Goal: Task Accomplishment & Management: Complete application form

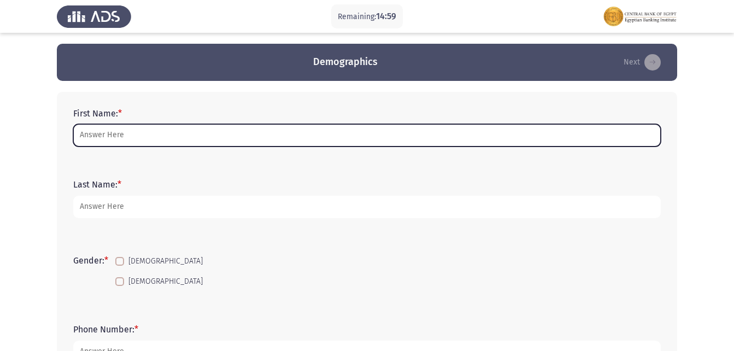
click at [143, 144] on input "First Name: *" at bounding box center [366, 135] width 587 height 22
type input "o"
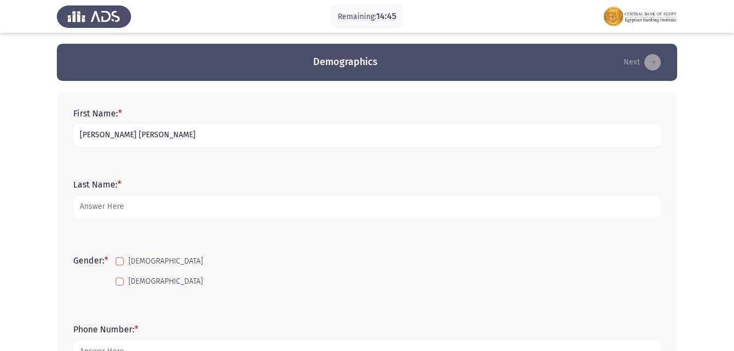
click at [82, 138] on input "[PERSON_NAME] [PERSON_NAME]" at bounding box center [366, 135] width 587 height 22
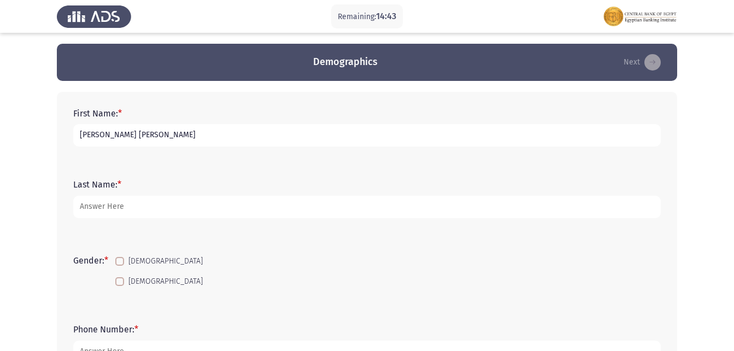
type input "[PERSON_NAME] [PERSON_NAME]"
click at [205, 173] on div "Last Name: *" at bounding box center [367, 198] width 598 height 71
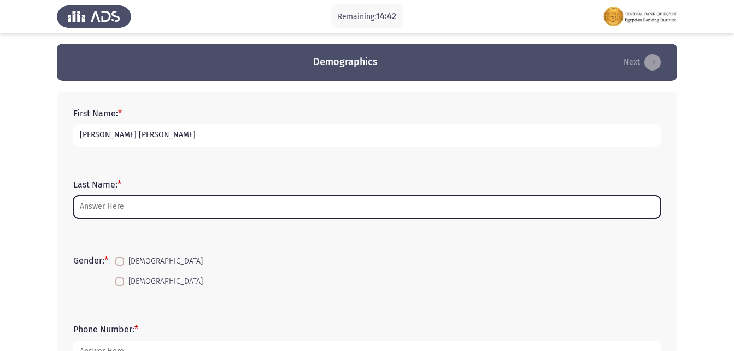
click at [119, 214] on input "Last Name: *" at bounding box center [366, 207] width 587 height 22
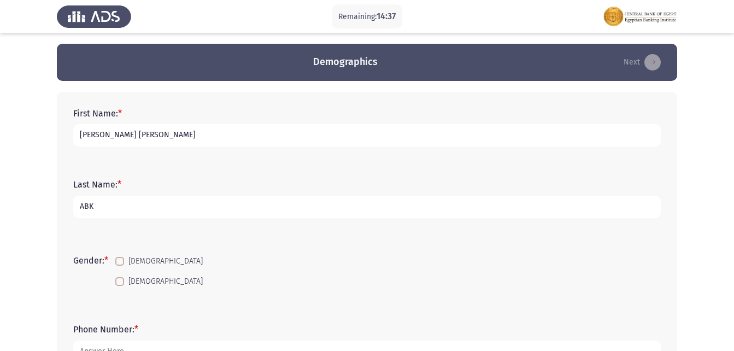
type input "ABK"
click at [115, 256] on mat-checkbox "[DEMOGRAPHIC_DATA]" at bounding box center [159, 261] width 102 height 20
click at [122, 259] on span at bounding box center [119, 261] width 9 height 9
click at [120, 265] on input "[DEMOGRAPHIC_DATA]" at bounding box center [119, 265] width 1 height 1
click at [122, 259] on span at bounding box center [119, 261] width 9 height 9
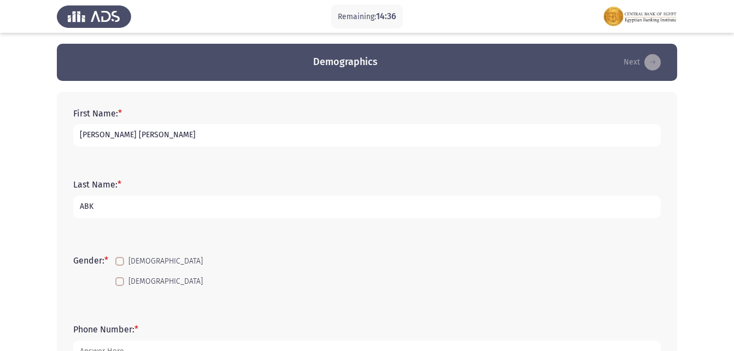
click at [120, 265] on input "[DEMOGRAPHIC_DATA]" at bounding box center [119, 265] width 1 height 1
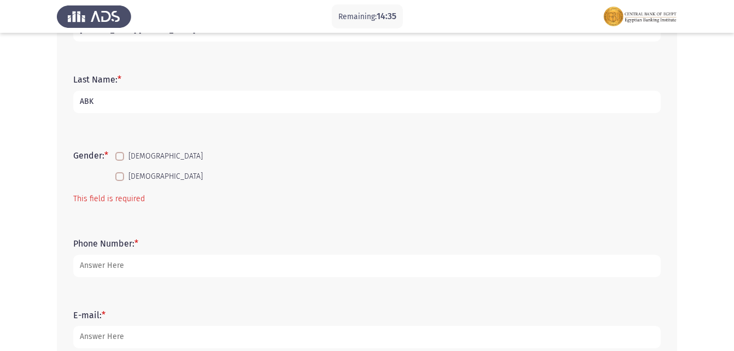
scroll to position [109, 0]
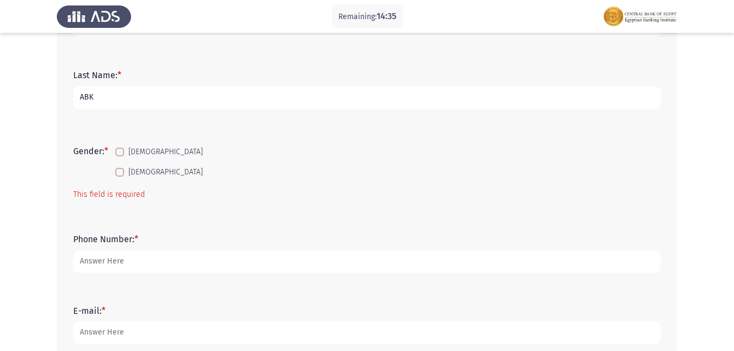
click at [126, 155] on label "[DEMOGRAPHIC_DATA]" at bounding box center [158, 151] width 87 height 13
click at [120, 156] on input "[DEMOGRAPHIC_DATA]" at bounding box center [119, 156] width 1 height 1
click at [126, 155] on label "[DEMOGRAPHIC_DATA]" at bounding box center [158, 151] width 87 height 13
click at [120, 156] on input "[DEMOGRAPHIC_DATA]" at bounding box center [119, 156] width 1 height 1
click at [126, 155] on label "[DEMOGRAPHIC_DATA]" at bounding box center [158, 151] width 87 height 13
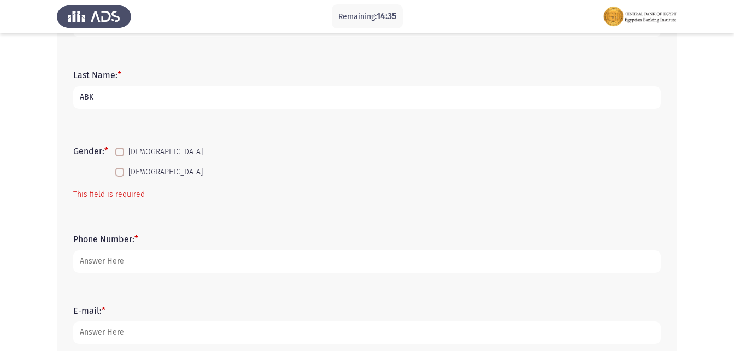
click at [120, 156] on input "[DEMOGRAPHIC_DATA]" at bounding box center [119, 156] width 1 height 1
checkbox input "true"
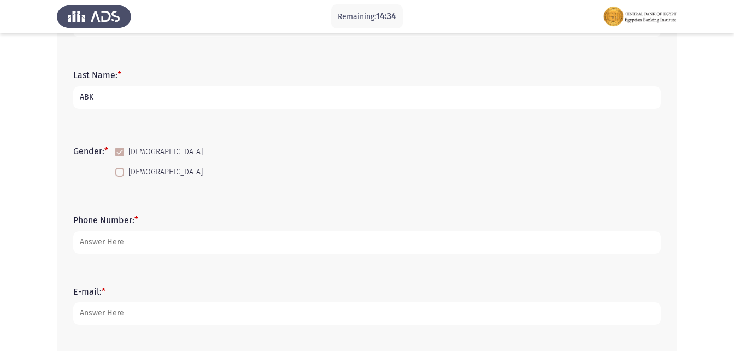
scroll to position [164, 0]
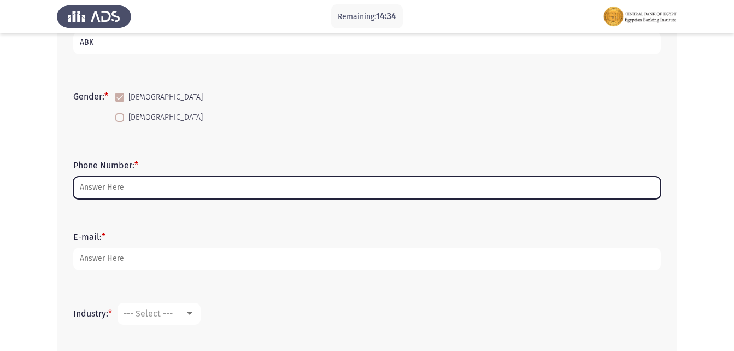
click at [119, 195] on input "Phone Number: *" at bounding box center [366, 187] width 587 height 22
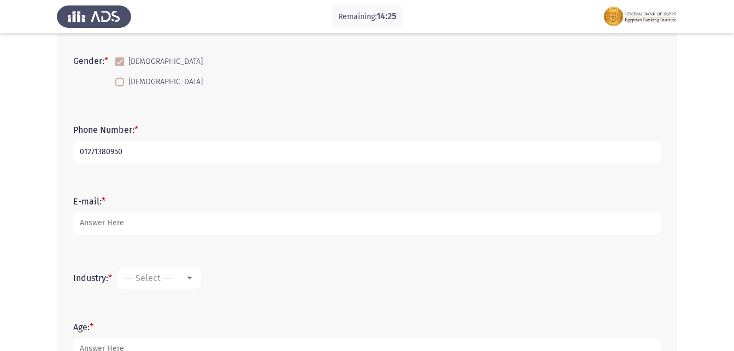
scroll to position [219, 0]
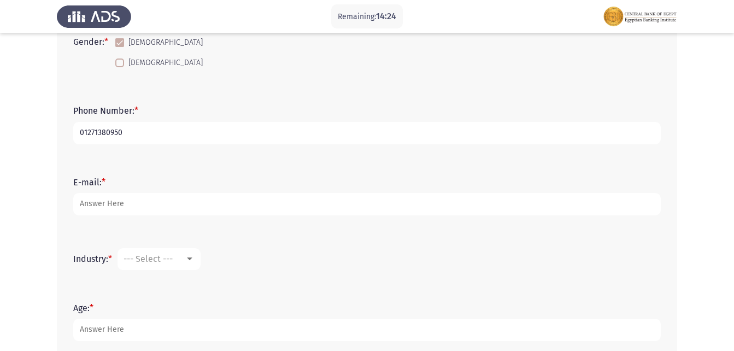
type input "01271380950"
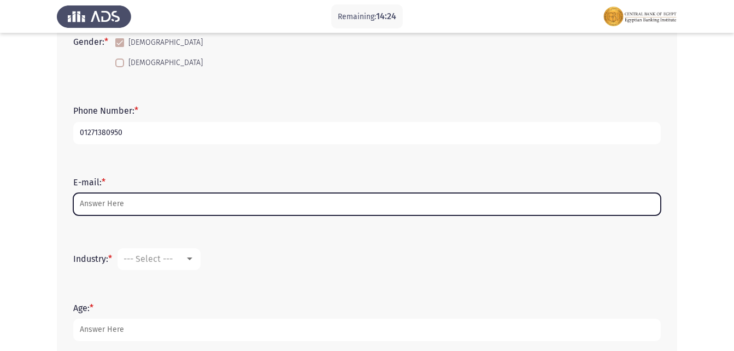
click at [104, 205] on input "E-mail: *" at bounding box center [366, 204] width 587 height 22
type input "O"
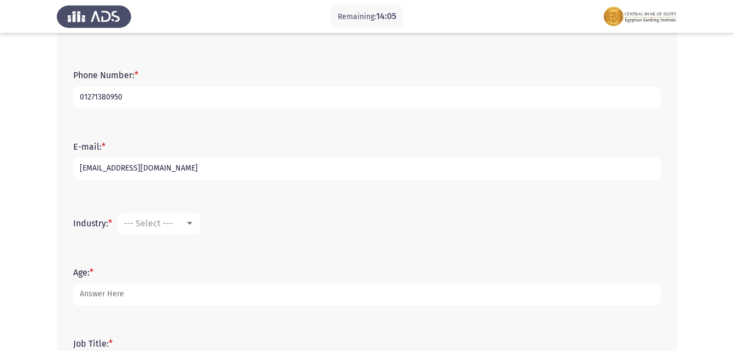
scroll to position [273, 0]
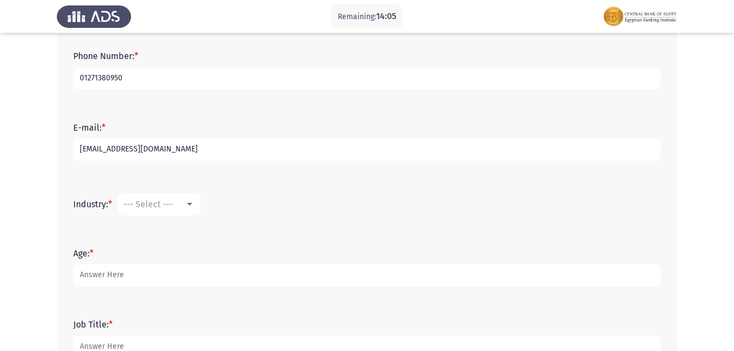
type input "[EMAIL_ADDRESS][DOMAIN_NAME]"
click at [131, 201] on span "--- Select ---" at bounding box center [147, 204] width 49 height 10
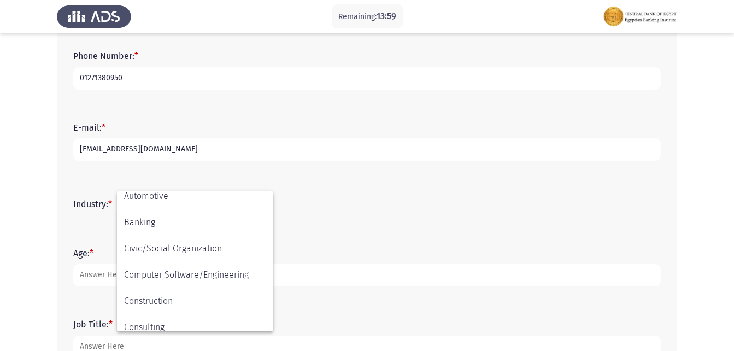
scroll to position [111, 0]
click at [487, 168] on div at bounding box center [367, 175] width 734 height 351
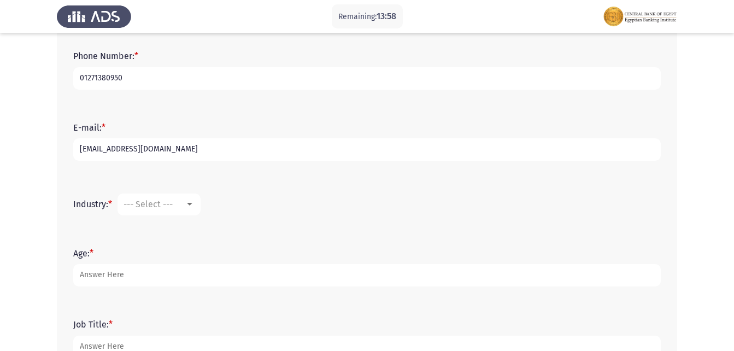
click at [487, 168] on div "E-mail: * [EMAIL_ADDRESS][DOMAIN_NAME]" at bounding box center [367, 141] width 598 height 71
click at [140, 262] on form "Age: *" at bounding box center [366, 267] width 587 height 38
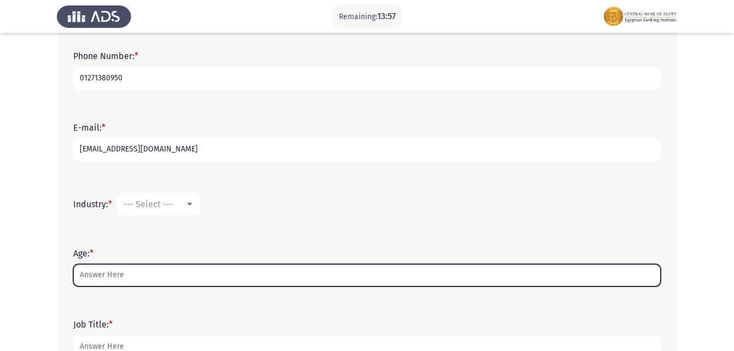
click at [140, 286] on input "Age: *" at bounding box center [366, 275] width 587 height 22
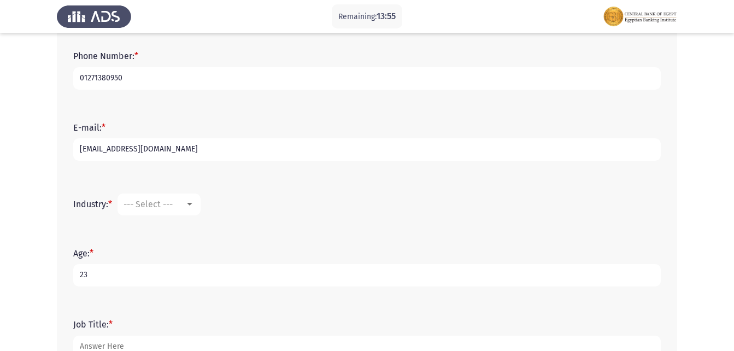
type input "23"
click at [169, 210] on mat-select "--- Select ---" at bounding box center [158, 204] width 83 height 22
click at [157, 203] on span "--- Select ---" at bounding box center [147, 204] width 49 height 10
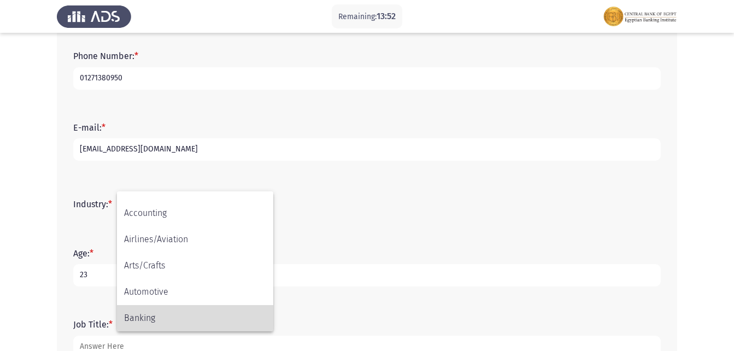
click at [162, 316] on span "Banking" at bounding box center [195, 318] width 142 height 26
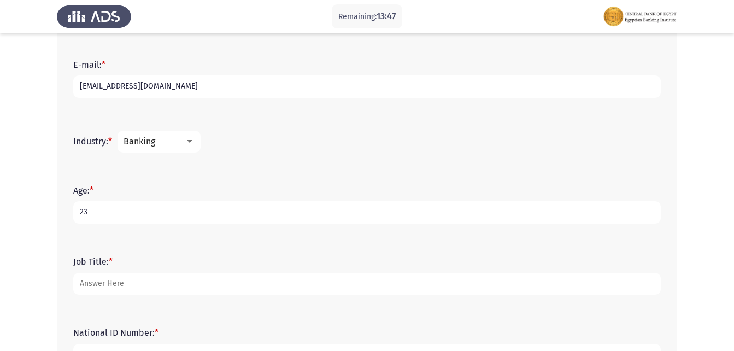
scroll to position [382, 0]
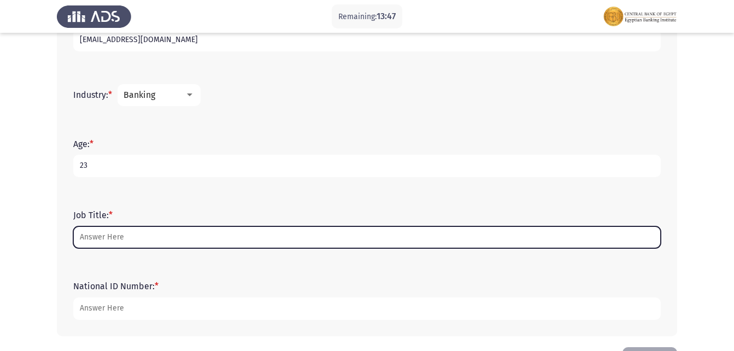
click at [92, 239] on input "Job Title: *" at bounding box center [366, 237] width 587 height 22
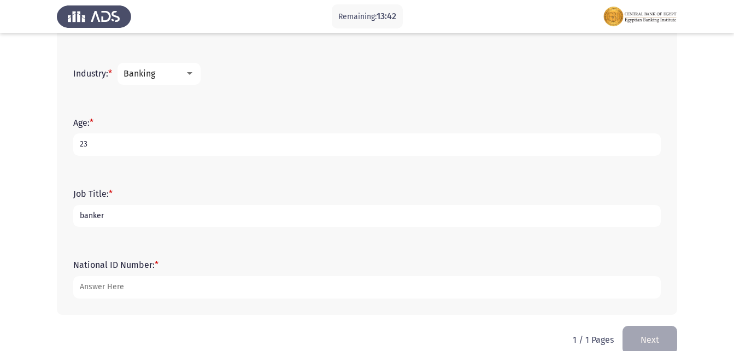
scroll to position [422, 0]
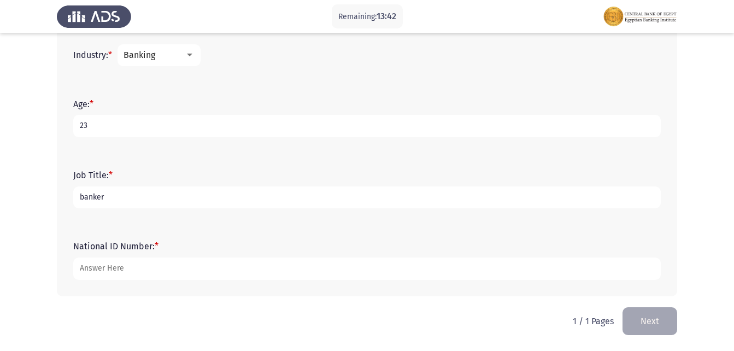
type input "banker"
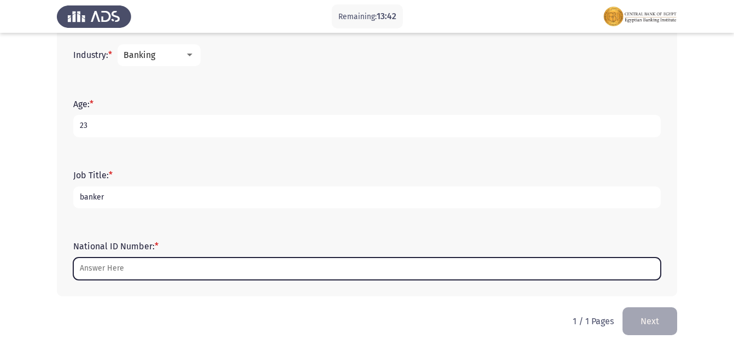
click at [152, 268] on input "National ID Number: *" at bounding box center [366, 268] width 587 height 22
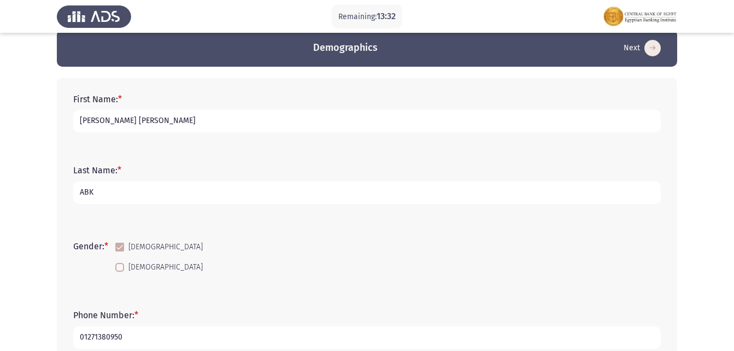
scroll to position [0, 0]
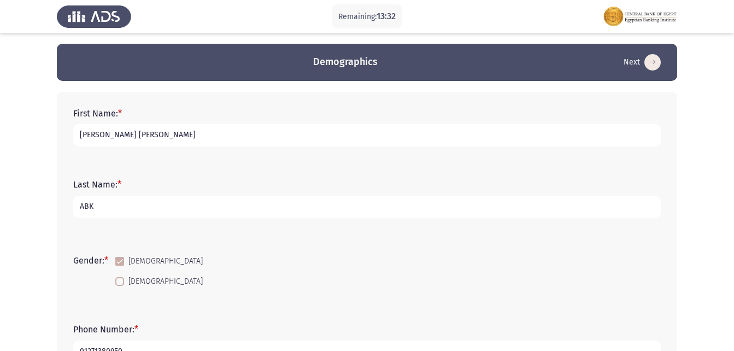
type input "30202022101338"
click at [123, 134] on input "[PERSON_NAME] [PERSON_NAME]" at bounding box center [366, 135] width 587 height 22
click at [408, 251] on form "Gender: * [DEMOGRAPHIC_DATA] [DEMOGRAPHIC_DATA]" at bounding box center [366, 271] width 587 height 41
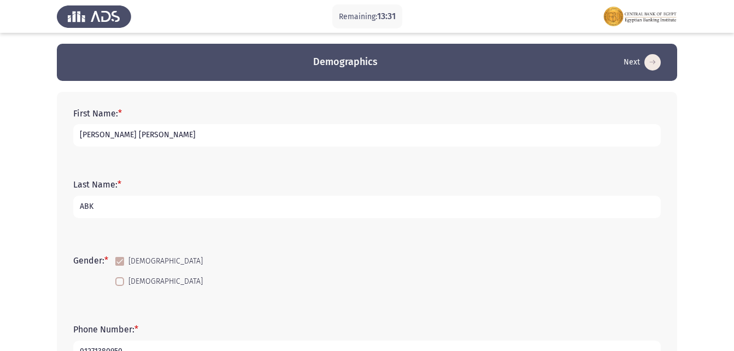
click at [408, 251] on form "Gender: * [DEMOGRAPHIC_DATA] [DEMOGRAPHIC_DATA]" at bounding box center [366, 271] width 587 height 41
click at [78, 134] on input "[PERSON_NAME] [PERSON_NAME]" at bounding box center [366, 135] width 587 height 22
click at [106, 139] on input "[PERSON_NAME] [PERSON_NAME]" at bounding box center [366, 135] width 587 height 22
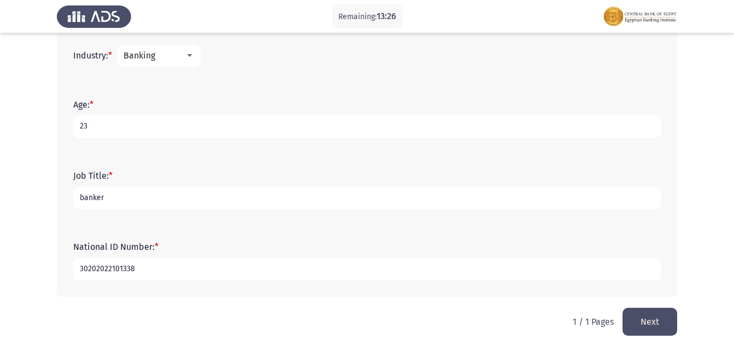
scroll to position [422, 0]
click at [652, 312] on button "Next" at bounding box center [649, 321] width 55 height 28
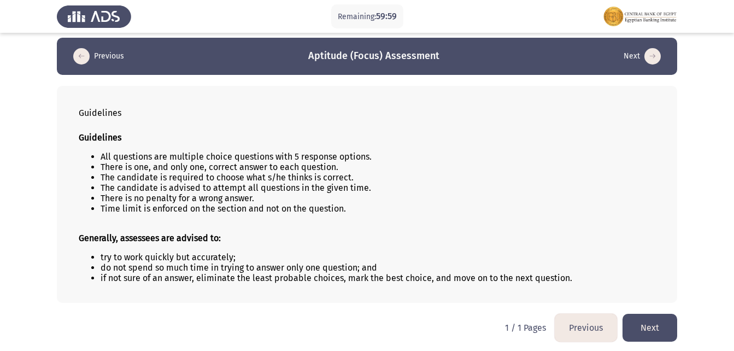
scroll to position [8, 0]
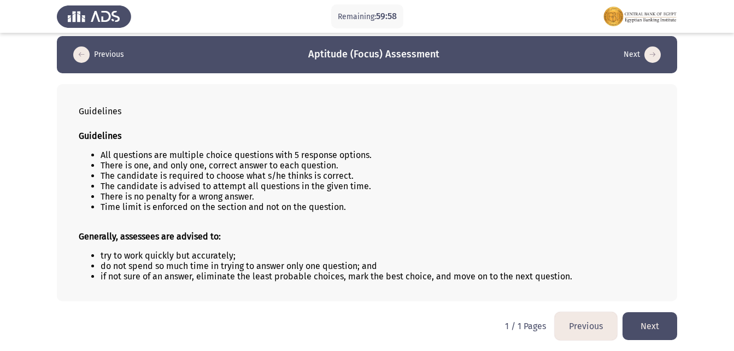
click at [649, 306] on html "Remaining: 59:58 Previous Aptitude (Focus) Assessment Next Guidelines Guideline…" at bounding box center [367, 171] width 734 height 358
click at [649, 317] on button "Next" at bounding box center [649, 326] width 55 height 28
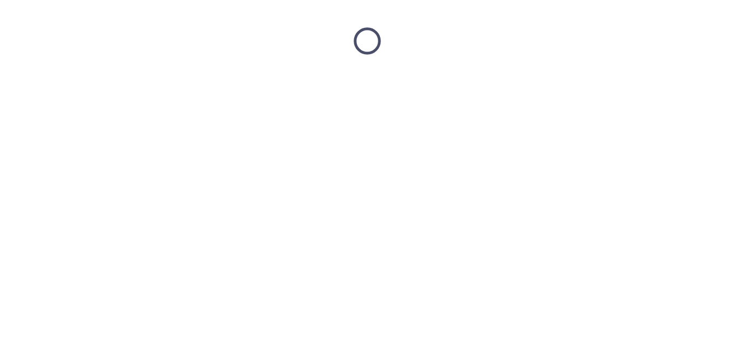
scroll to position [0, 0]
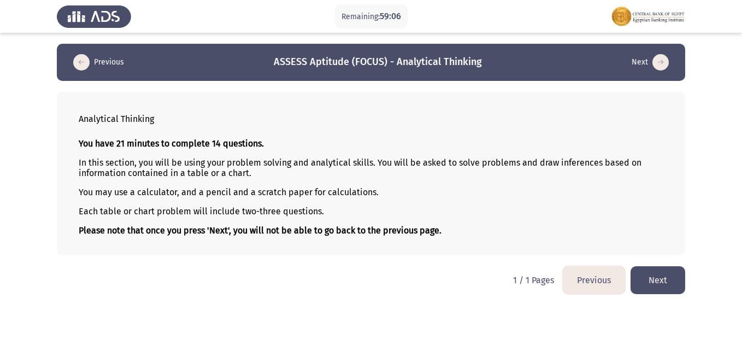
click at [648, 281] on button "Next" at bounding box center [657, 280] width 55 height 28
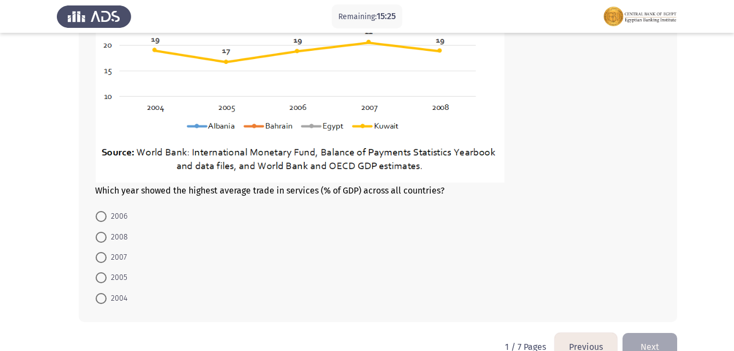
scroll to position [546, 0]
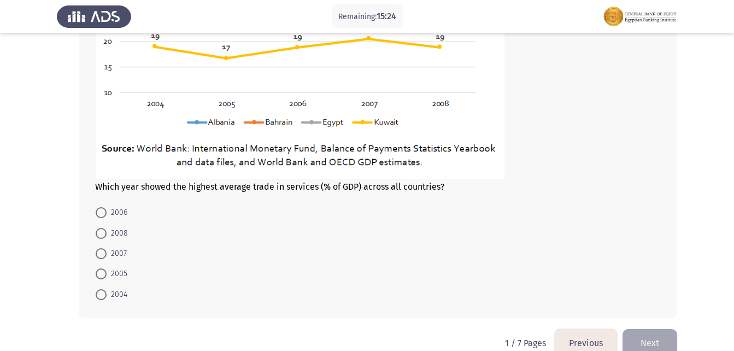
click at [121, 253] on span "2007" at bounding box center [117, 253] width 20 height 13
click at [107, 253] on input "2007" at bounding box center [101, 253] width 11 height 11
radio input "true"
click at [121, 253] on span "2007" at bounding box center [117, 253] width 20 height 13
click at [107, 253] on input "2007" at bounding box center [101, 253] width 11 height 11
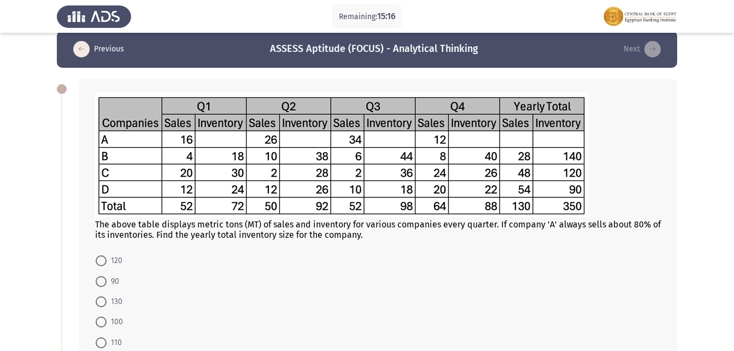
scroll to position [55, 0]
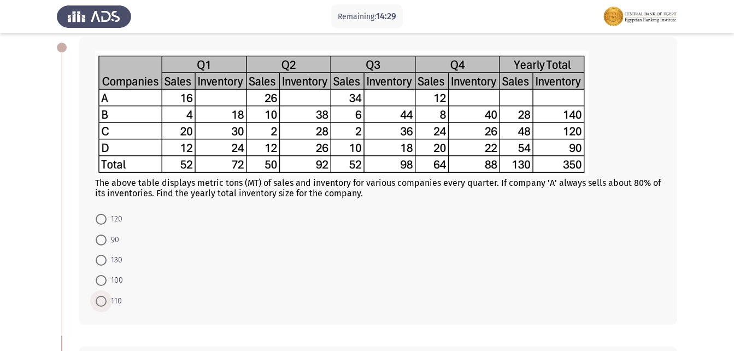
click at [113, 300] on span "110" at bounding box center [114, 300] width 15 height 13
click at [107, 300] on input "110" at bounding box center [101, 301] width 11 height 11
radio input "true"
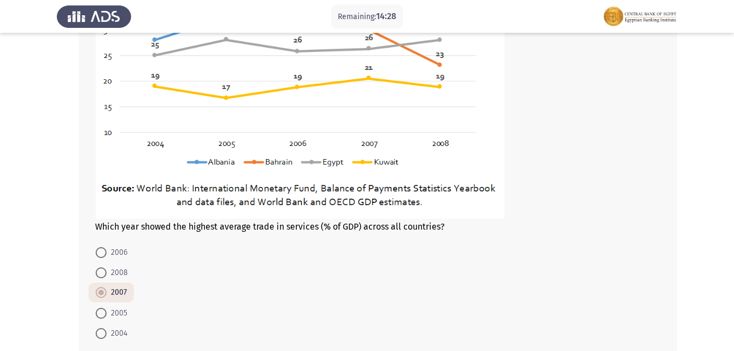
scroll to position [566, 0]
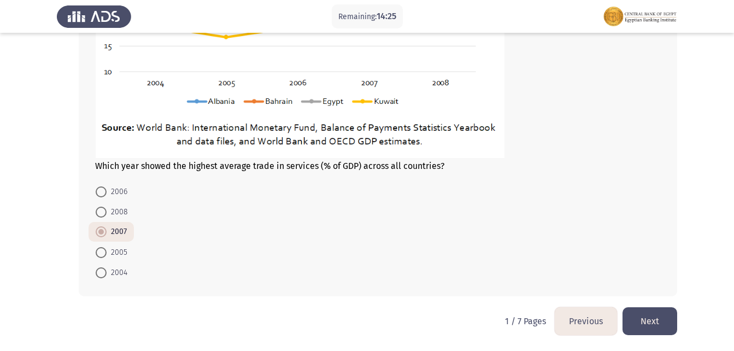
click at [646, 319] on button "Next" at bounding box center [649, 321] width 55 height 28
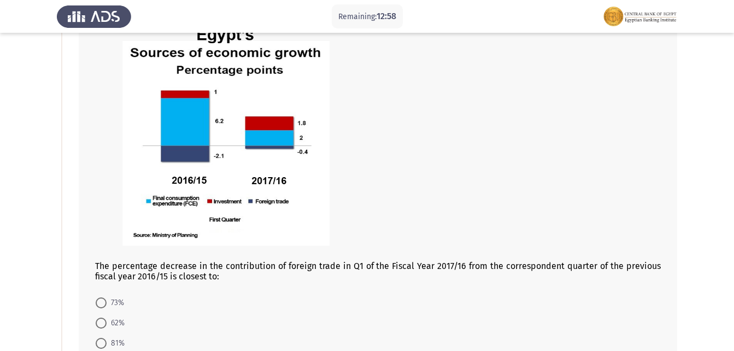
scroll to position [109, 0]
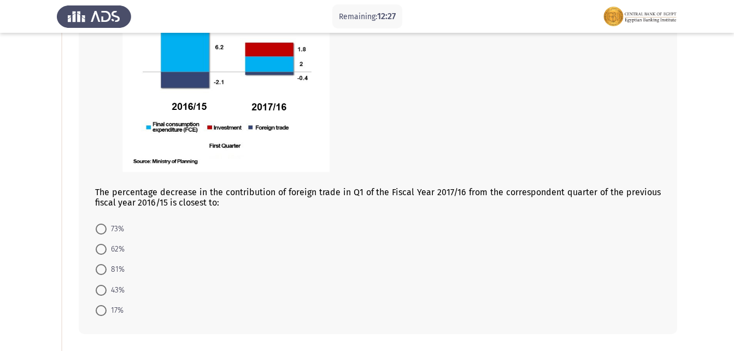
click at [103, 273] on span at bounding box center [101, 269] width 11 height 11
click at [103, 273] on input "81%" at bounding box center [101, 269] width 11 height 11
radio input "true"
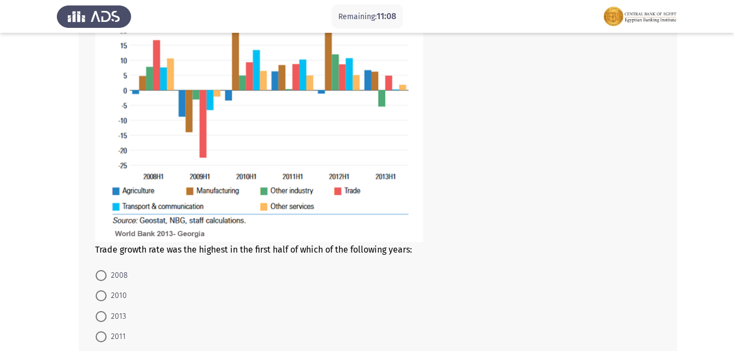
scroll to position [601, 0]
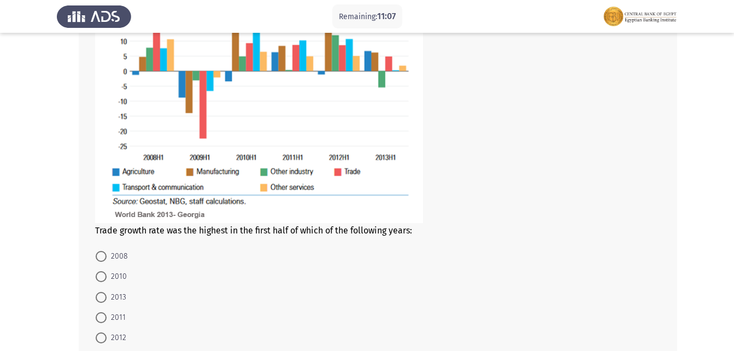
click at [101, 252] on span at bounding box center [101, 256] width 11 height 11
click at [101, 252] on input "2008" at bounding box center [101, 256] width 11 height 11
radio input "true"
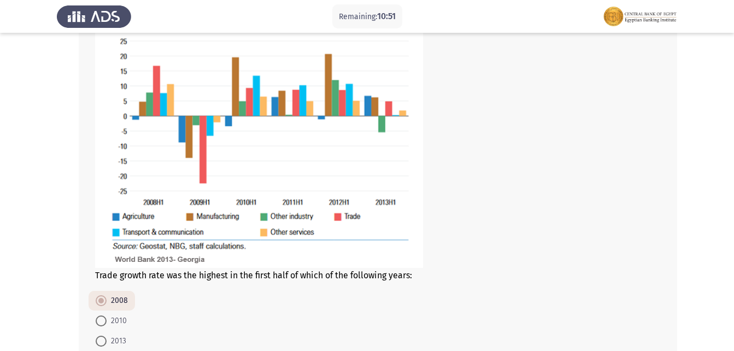
scroll to position [665, 0]
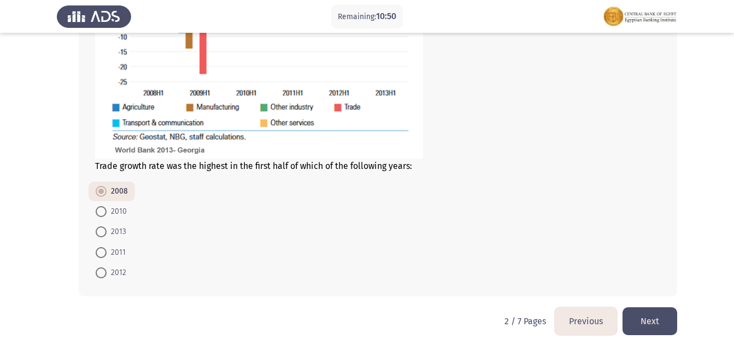
click at [653, 315] on button "Next" at bounding box center [649, 321] width 55 height 28
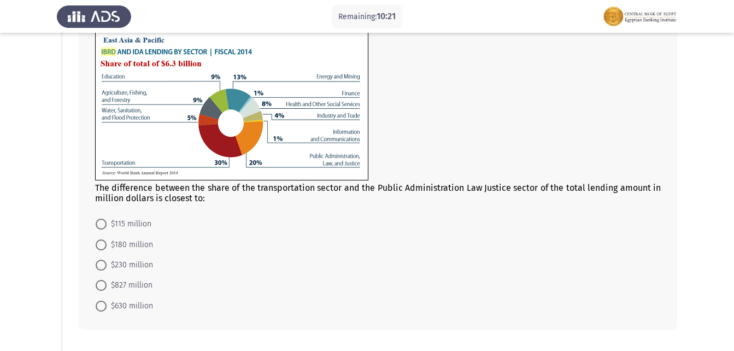
scroll to position [55, 0]
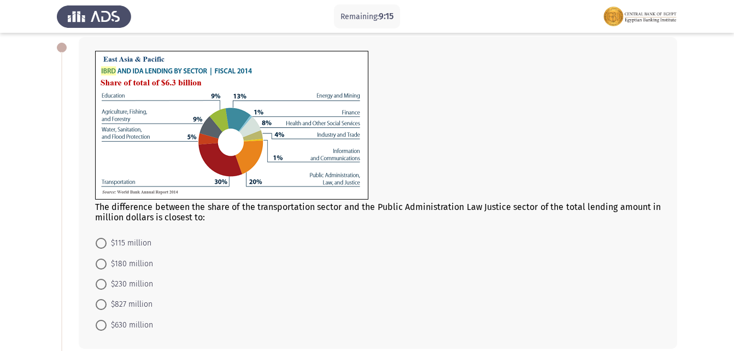
click at [95, 323] on mat-radio-button "$630 million" at bounding box center [124, 324] width 72 height 20
click at [104, 322] on span at bounding box center [101, 325] width 11 height 11
click at [104, 322] on input "$630 million" at bounding box center [101, 325] width 11 height 11
radio input "true"
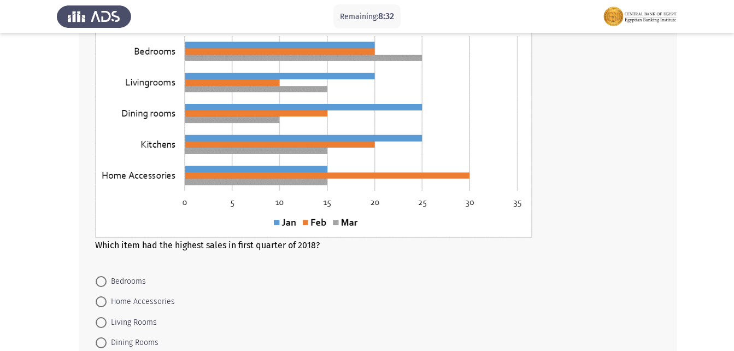
scroll to position [419, 0]
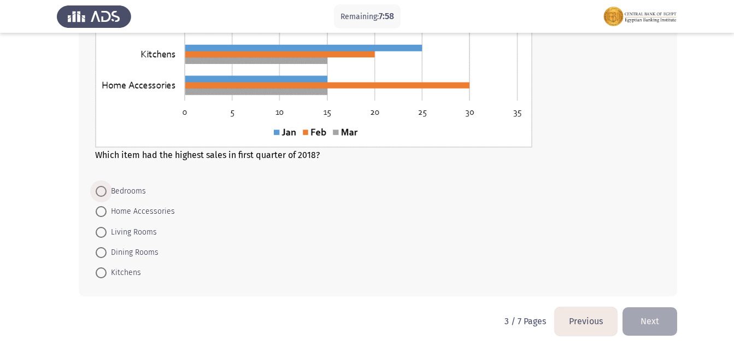
click at [98, 185] on label "Bedrooms" at bounding box center [121, 191] width 50 height 13
click at [98, 186] on input "Bedrooms" at bounding box center [101, 191] width 11 height 11
radio input "true"
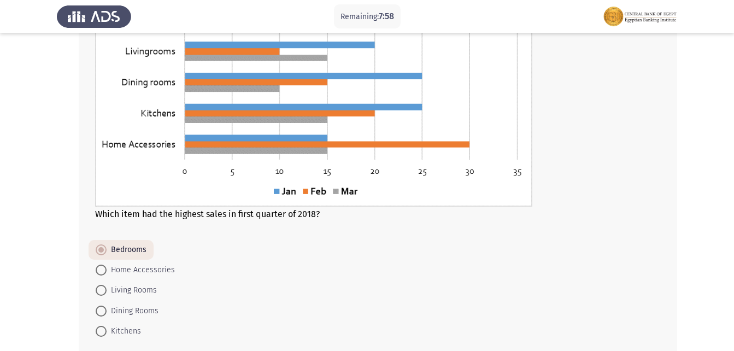
scroll to position [528, 0]
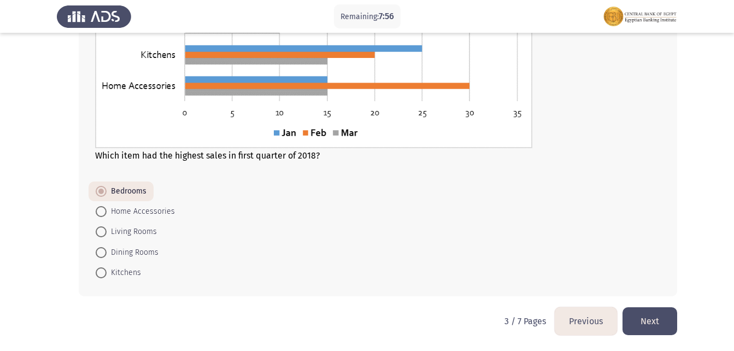
click at [641, 321] on button "Next" at bounding box center [649, 321] width 55 height 28
drag, startPoint x: 641, startPoint y: 321, endPoint x: 616, endPoint y: 298, distance: 34.0
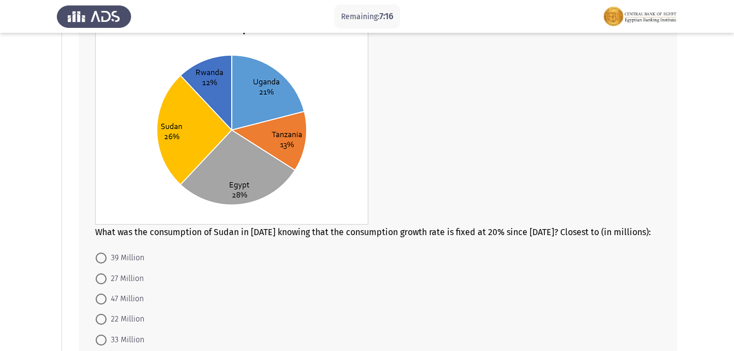
scroll to position [109, 0]
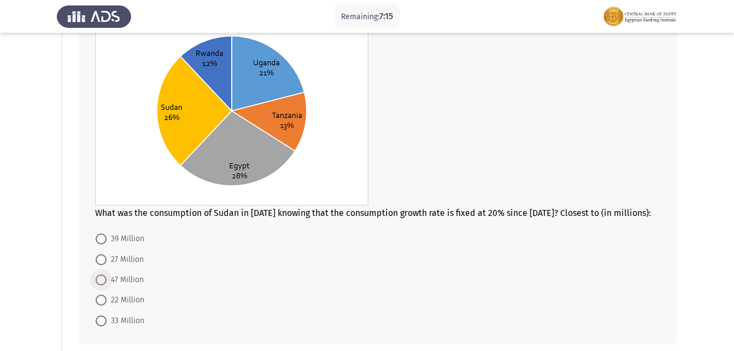
click at [108, 280] on span "47 Million" at bounding box center [125, 279] width 37 height 13
click at [107, 280] on input "47 Million" at bounding box center [101, 279] width 11 height 11
radio input "true"
click at [108, 280] on span "47 Million" at bounding box center [125, 279] width 37 height 13
click at [107, 280] on input "47 Million" at bounding box center [101, 279] width 11 height 11
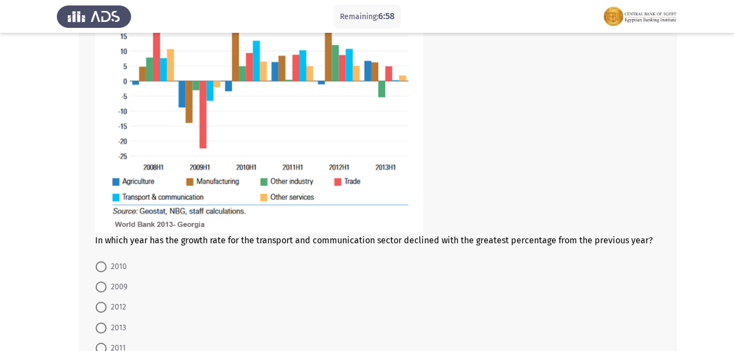
scroll to position [601, 0]
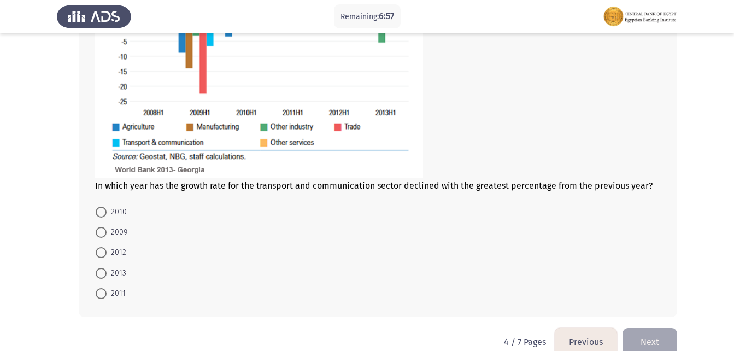
click at [104, 234] on span at bounding box center [101, 232] width 11 height 11
click at [104, 234] on input "2009" at bounding box center [101, 232] width 11 height 11
radio input "true"
click at [104, 234] on span at bounding box center [101, 232] width 11 height 11
click at [104, 234] on input "2009" at bounding box center [101, 232] width 11 height 11
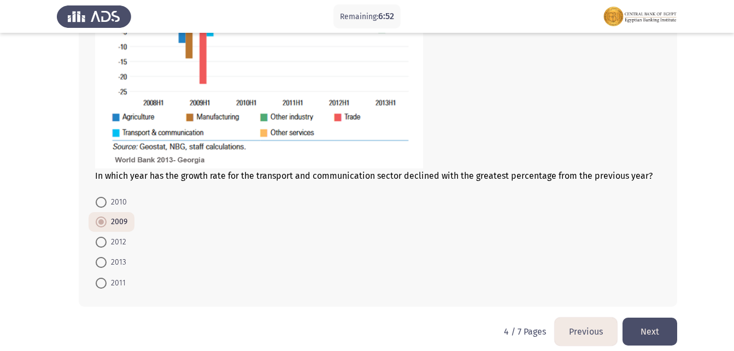
scroll to position [621, 0]
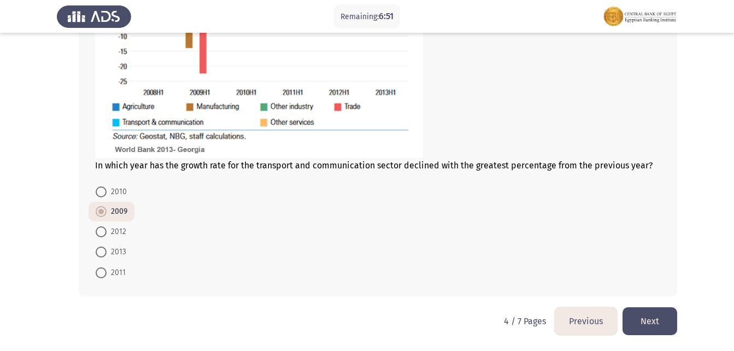
click at [668, 323] on button "Next" at bounding box center [649, 321] width 55 height 28
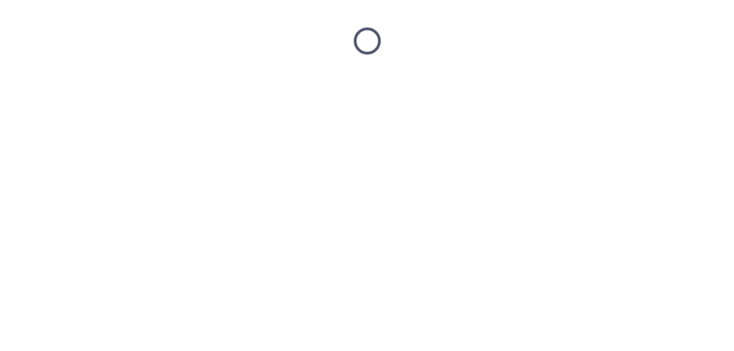
click at [668, 82] on html at bounding box center [367, 41] width 734 height 82
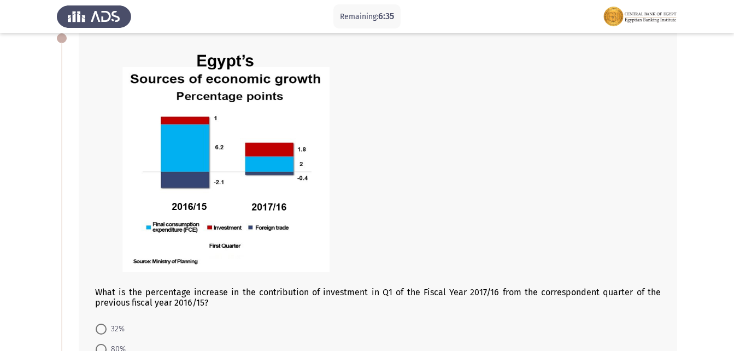
scroll to position [119, 0]
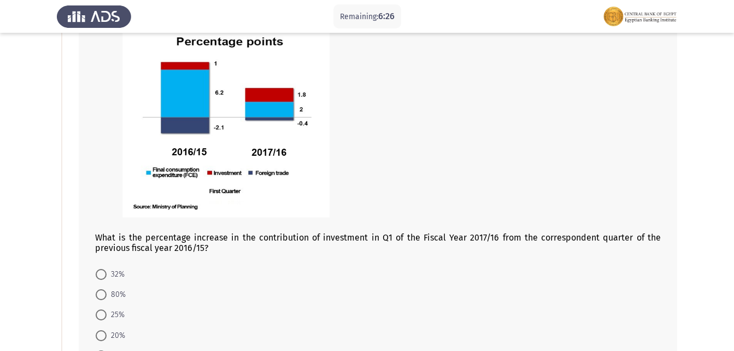
click at [110, 283] on mat-radio-button "32%" at bounding box center [109, 273] width 43 height 20
click at [107, 294] on span "80%" at bounding box center [116, 294] width 19 height 13
click at [107, 294] on input "80%" at bounding box center [101, 294] width 11 height 11
radio input "true"
click at [107, 294] on span "80%" at bounding box center [116, 294] width 19 height 13
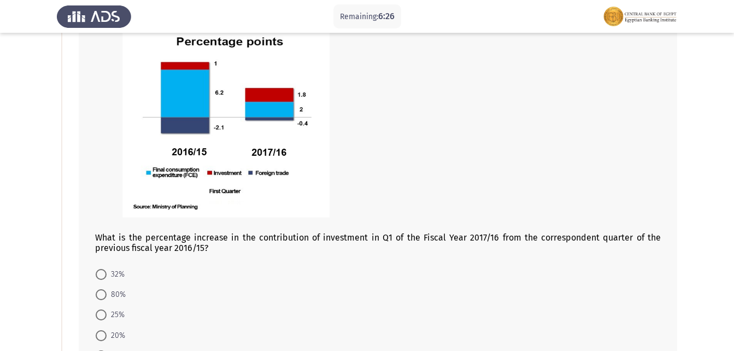
click at [107, 294] on input "80%" at bounding box center [101, 294] width 11 height 11
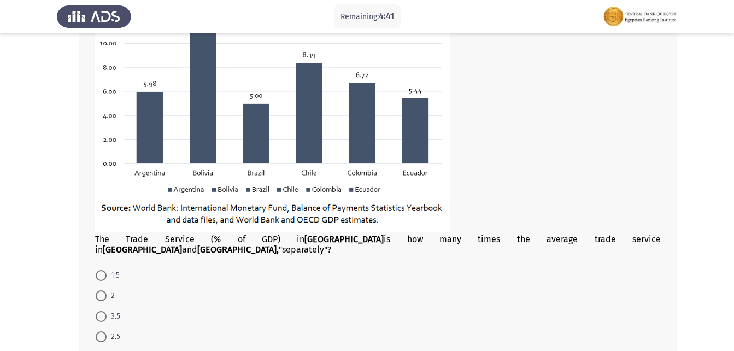
scroll to position [609, 0]
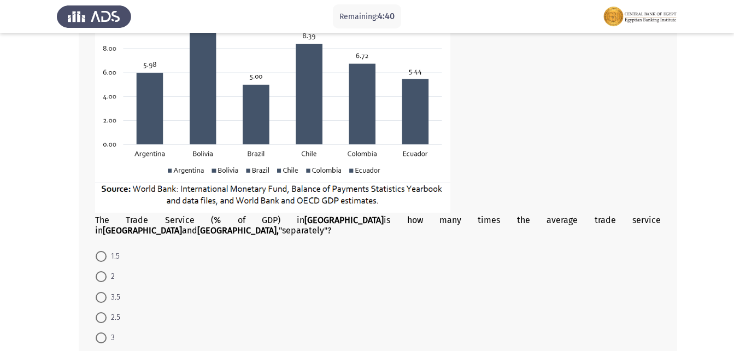
click at [96, 271] on span at bounding box center [101, 276] width 11 height 11
click at [96, 271] on input "2" at bounding box center [101, 276] width 11 height 11
radio input "true"
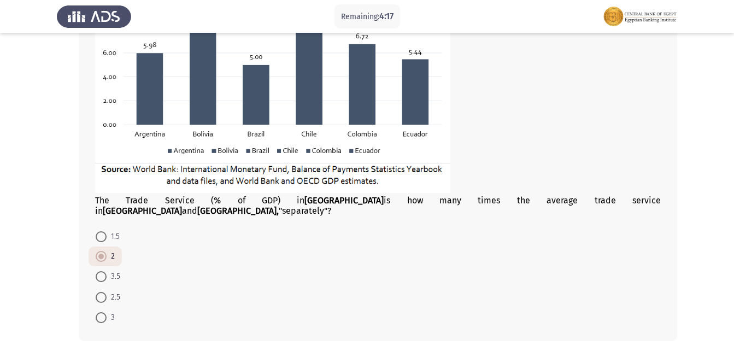
scroll to position [663, 0]
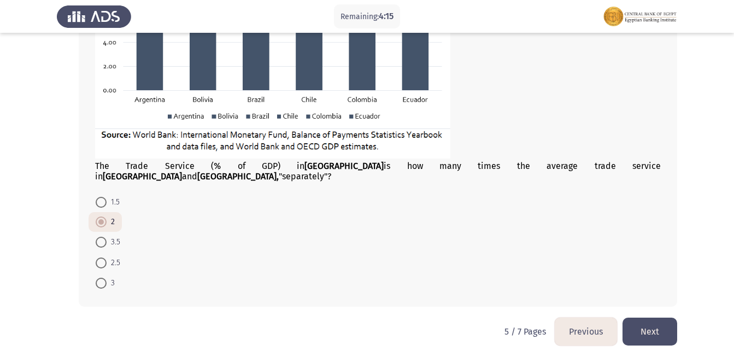
click at [667, 323] on button "Next" at bounding box center [649, 331] width 55 height 28
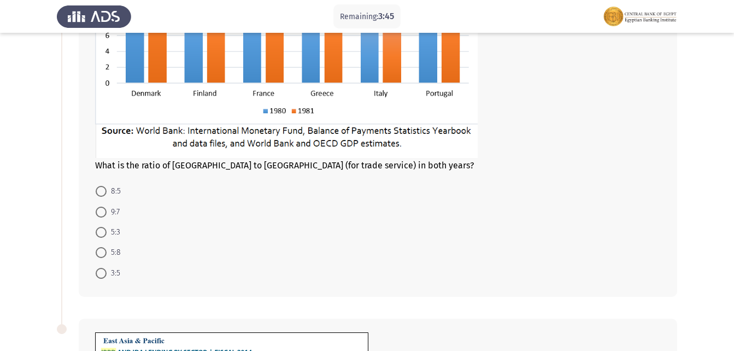
scroll to position [219, 0]
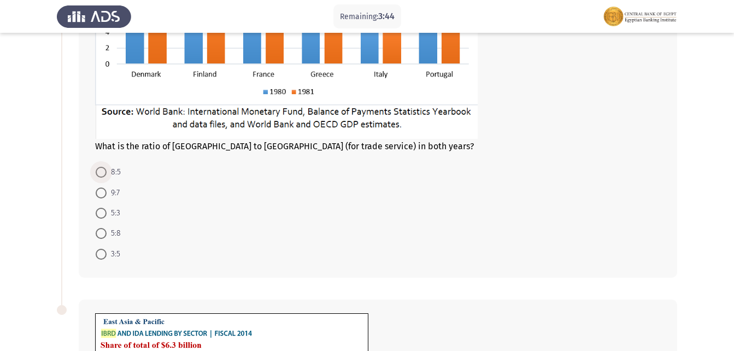
click at [102, 175] on span at bounding box center [101, 172] width 11 height 11
click at [102, 175] on input "8:5" at bounding box center [101, 172] width 11 height 11
radio input "true"
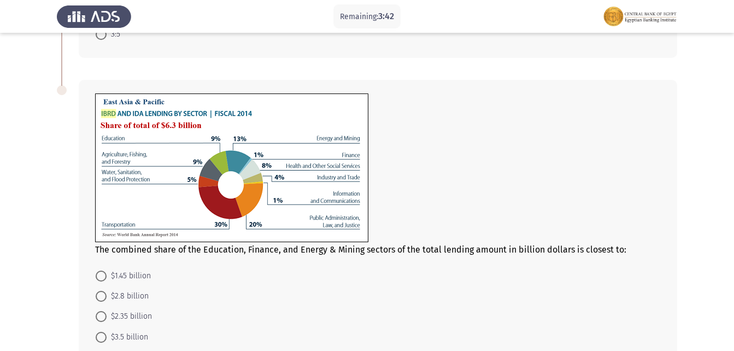
scroll to position [492, 0]
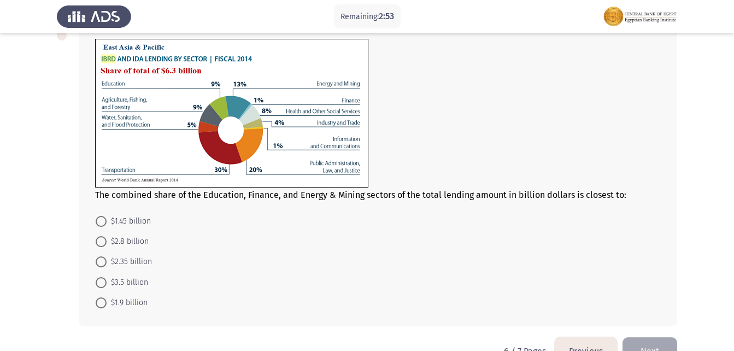
click at [139, 221] on span "$1.45 billion" at bounding box center [129, 221] width 44 height 13
click at [107, 221] on input "$1.45 billion" at bounding box center [101, 221] width 11 height 11
radio input "true"
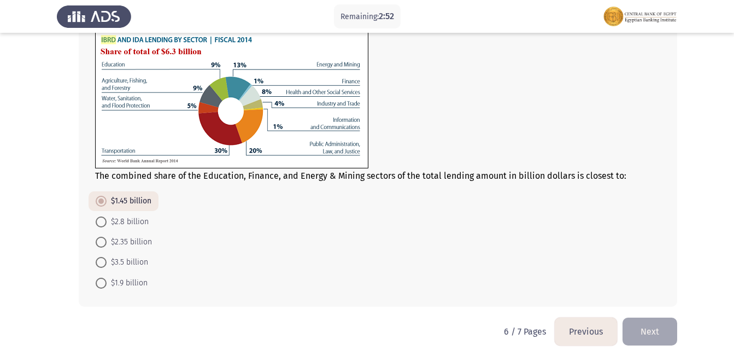
scroll to position [521, 0]
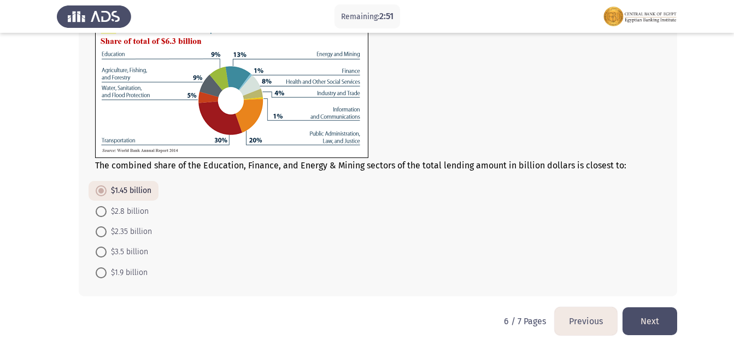
click at [648, 312] on button "Next" at bounding box center [649, 321] width 55 height 28
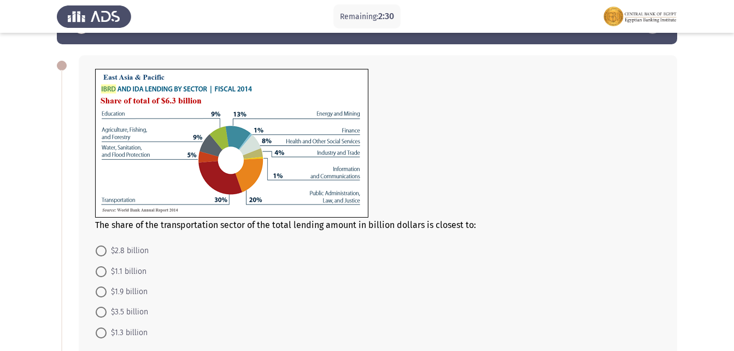
scroll to position [55, 0]
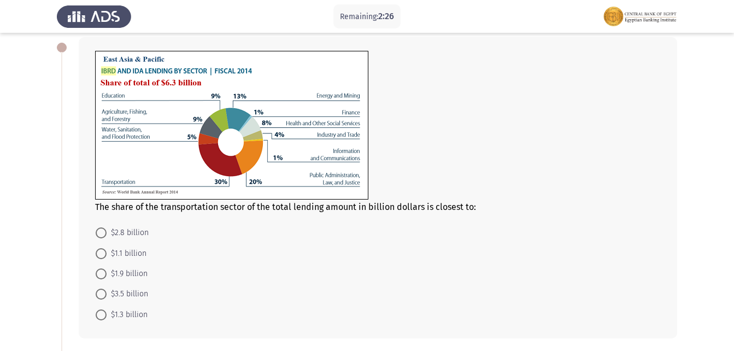
click at [145, 256] on span "$1.1 billion" at bounding box center [127, 253] width 40 height 13
click at [107, 256] on input "$1.1 billion" at bounding box center [101, 253] width 11 height 11
radio input "true"
click at [145, 256] on span "$1.1 billion" at bounding box center [127, 253] width 40 height 13
click at [107, 256] on input "$1.1 billion" at bounding box center [101, 253] width 11 height 11
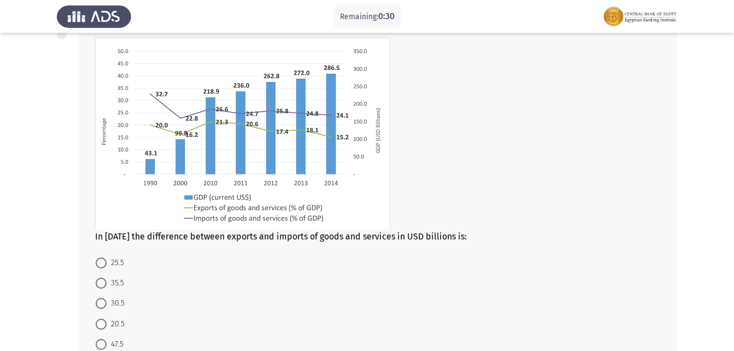
scroll to position [406, 0]
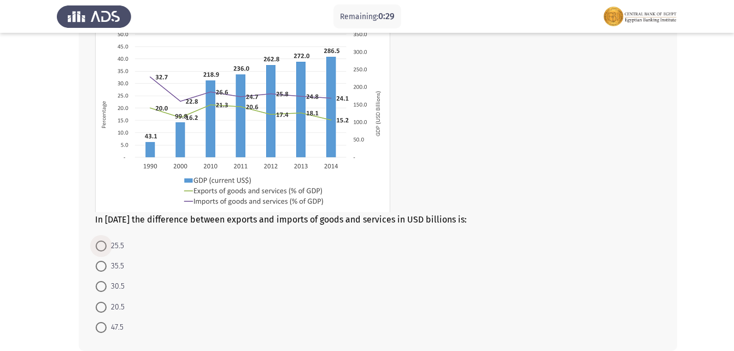
click at [108, 245] on span "25.5" at bounding box center [115, 245] width 17 height 13
click at [107, 245] on input "25.5" at bounding box center [101, 245] width 11 height 11
radio input "true"
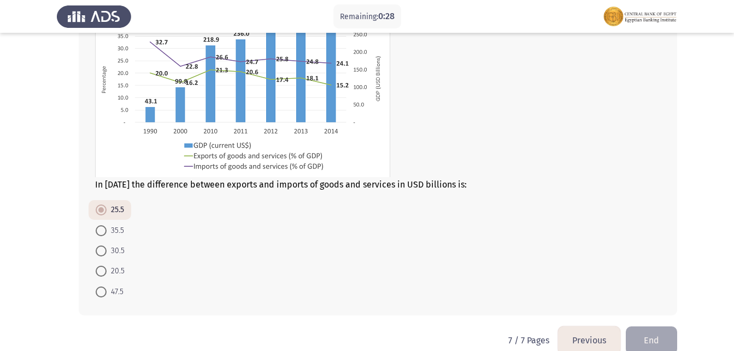
scroll to position [460, 0]
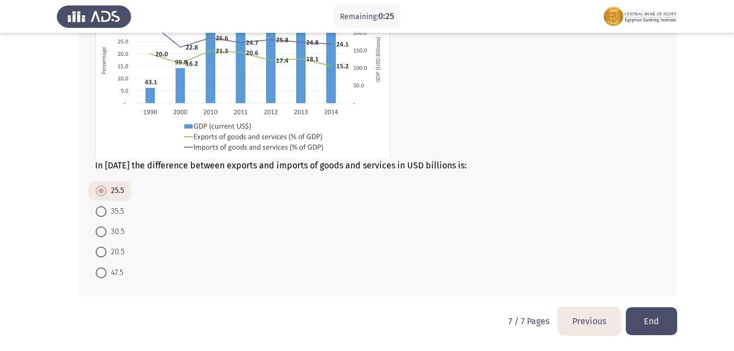
click at [655, 322] on button "End" at bounding box center [650, 321] width 51 height 28
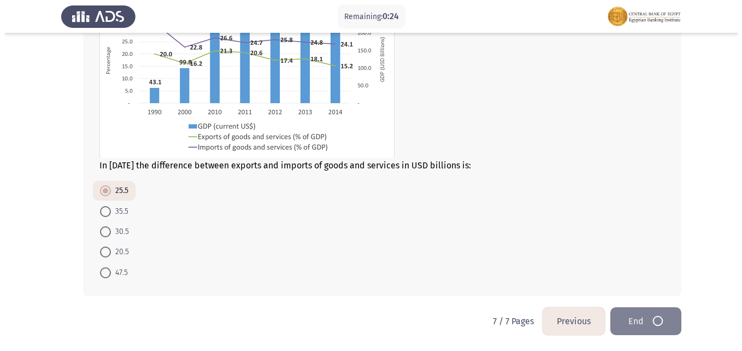
scroll to position [0, 0]
